Goal: Task Accomplishment & Management: Complete application form

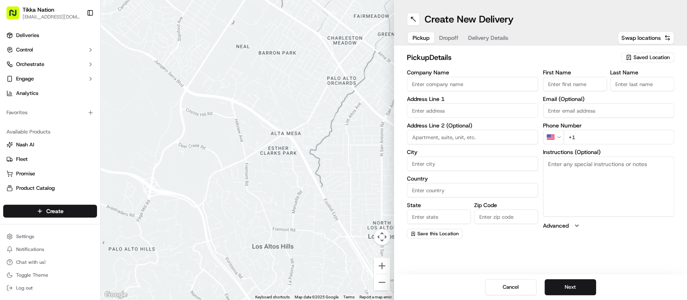
click at [444, 84] on input "Company Name" at bounding box center [472, 84] width 131 height 14
type input "Tikka Nation Ruislip"
type input "[STREET_ADDRESS]"
type input "Ruislip"
type input "[GEOGRAPHIC_DATA]"
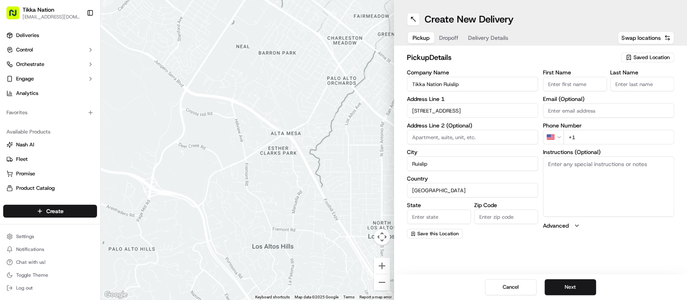
type input "[GEOGRAPHIC_DATA]"
type input "HA4 0AL"
type input "Dev"
type input "Das"
type input "[EMAIL_ADDRESS][DOMAIN_NAME]"
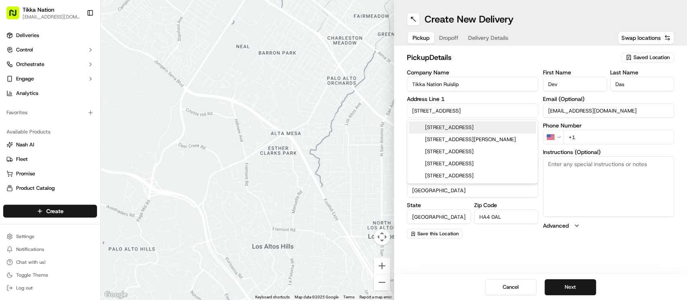
click at [558, 136] on html "Tikka Nation [EMAIL_ADDRESS][DOMAIN_NAME] Toggle Sidebar Deliveries Control Orc…" at bounding box center [343, 150] width 687 height 300
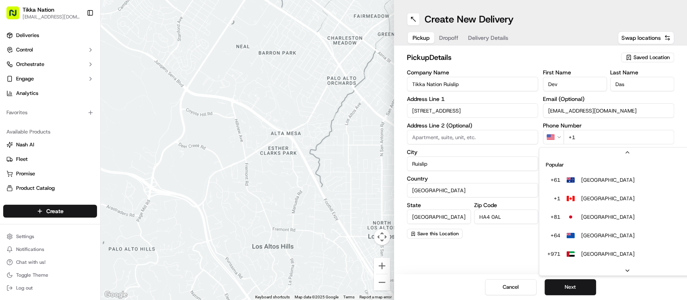
scroll to position [35, 0]
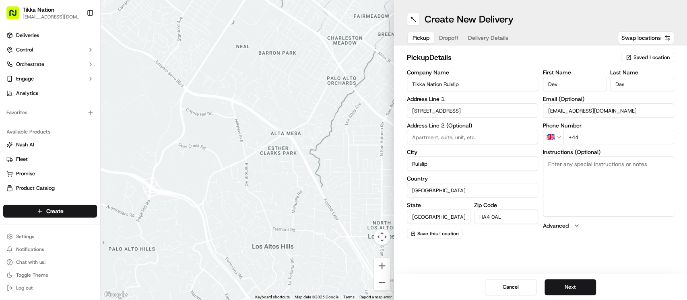
click at [590, 140] on input "+44" at bounding box center [618, 137] width 111 height 14
type input "[PHONE_NUMBER]"
click at [576, 288] on button "Next" at bounding box center [569, 287] width 51 height 16
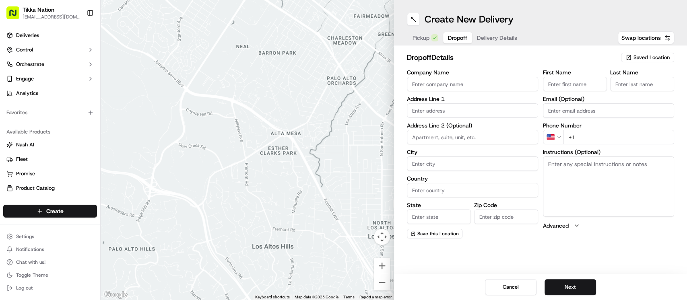
click at [562, 78] on input "First Name" at bounding box center [575, 84] width 64 height 14
type input "t"
type input "[PERSON_NAME]"
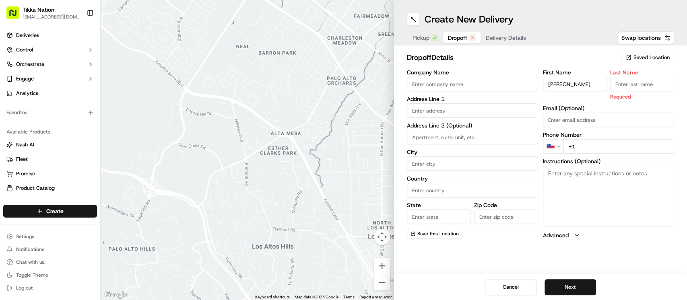
click at [630, 85] on input "Last Name" at bounding box center [642, 84] width 64 height 14
type input "[PERSON_NAME]"
click at [555, 143] on html "Tikka Nation [EMAIL_ADDRESS][DOMAIN_NAME] Toggle Sidebar Deliveries Control Orc…" at bounding box center [343, 150] width 687 height 300
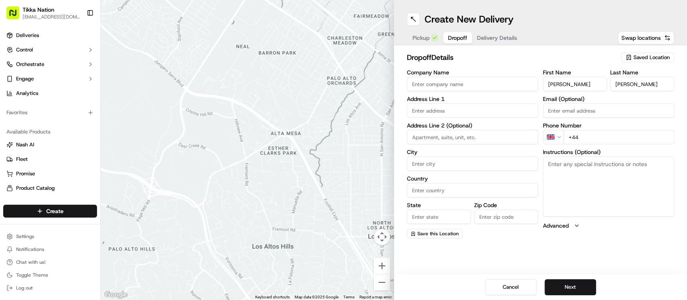
click at [591, 138] on input "+44" at bounding box center [618, 137] width 111 height 14
type input "[PHONE_NUMBER]"
click at [433, 163] on input "City" at bounding box center [472, 163] width 131 height 14
click at [601, 258] on div "Create New Delivery Pickup Dropoff Delivery Details Swap locations dropoff Deta…" at bounding box center [540, 150] width 293 height 300
click at [494, 215] on input "Zip Code" at bounding box center [506, 217] width 64 height 14
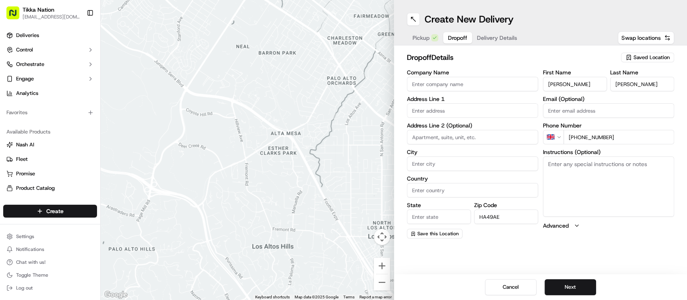
type input "HA49AE"
click at [437, 218] on input "State" at bounding box center [439, 217] width 64 height 14
click at [419, 40] on span "Pickup" at bounding box center [420, 38] width 17 height 8
click at [457, 36] on span "Dropoff" at bounding box center [457, 38] width 19 height 8
click at [422, 190] on input "Country" at bounding box center [472, 190] width 131 height 14
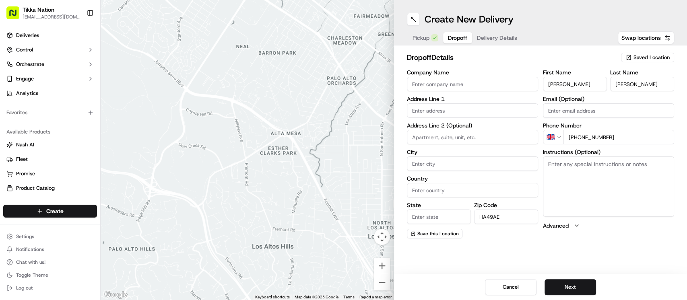
click at [422, 194] on input "Country" at bounding box center [472, 190] width 131 height 14
type input "UK"
click at [438, 216] on input "State" at bounding box center [439, 217] width 64 height 14
type input "[GEOGRAPHIC_DATA]"
